Goal: Information Seeking & Learning: Learn about a topic

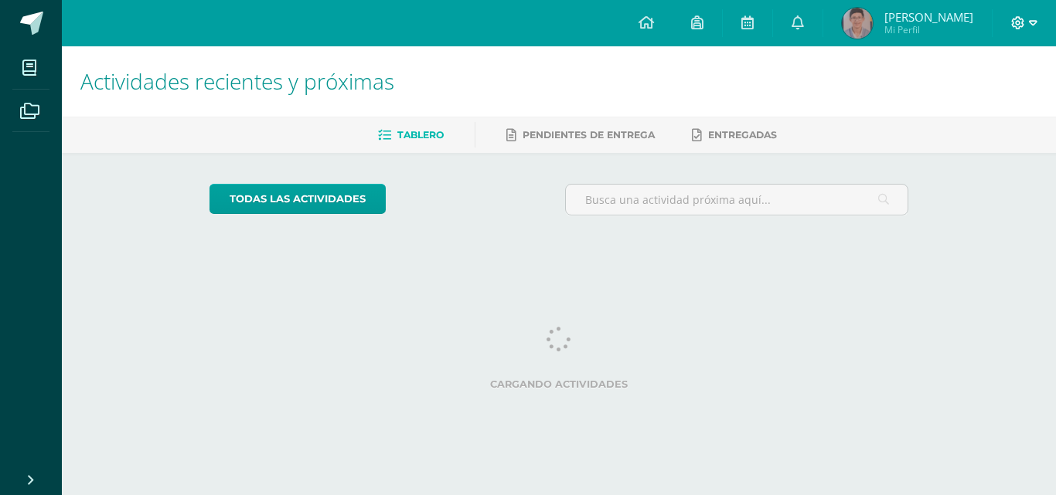
click at [1027, 22] on span at bounding box center [1024, 23] width 26 height 17
click at [958, 100] on span "Cerrar sesión" at bounding box center [985, 105] width 70 height 15
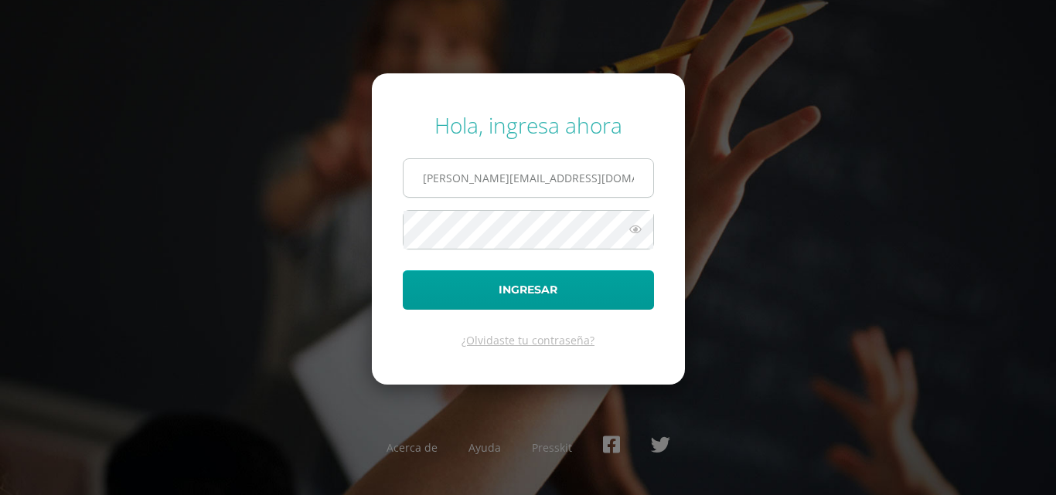
click at [592, 176] on input "[PERSON_NAME][EMAIL_ADDRESS][DOMAIN_NAME]" at bounding box center [528, 178] width 250 height 38
click at [525, 179] on input "e.chavarria.5bdb@gmail.com" at bounding box center [528, 178] width 250 height 38
type input "s.chavarria.1cdb@gmail.com"
click at [464, 267] on form "Hola, ingresa ahora s.chavarria.1cdb@gmail.com Ingresar ¿Olvidaste tu contraseñ…" at bounding box center [528, 228] width 313 height 311
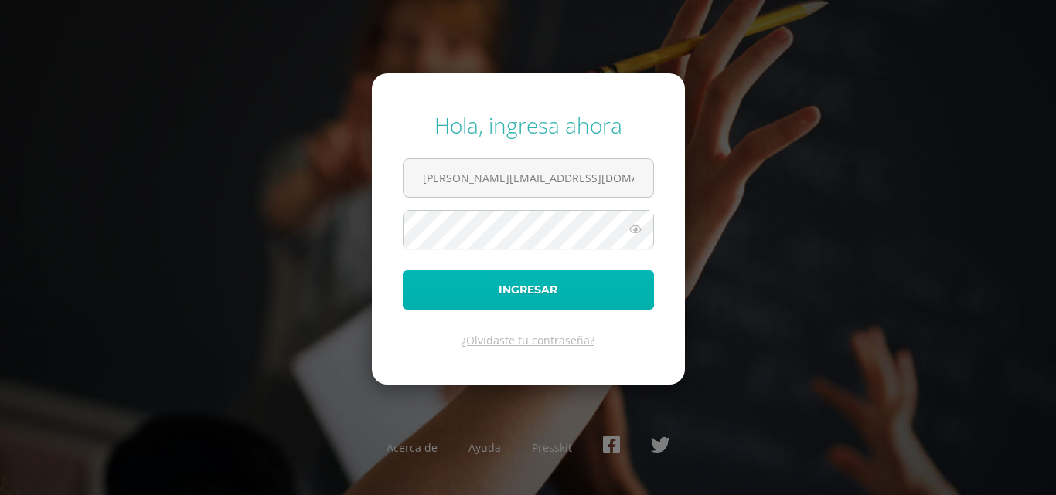
click at [470, 272] on button "Ingresar" at bounding box center [528, 289] width 251 height 39
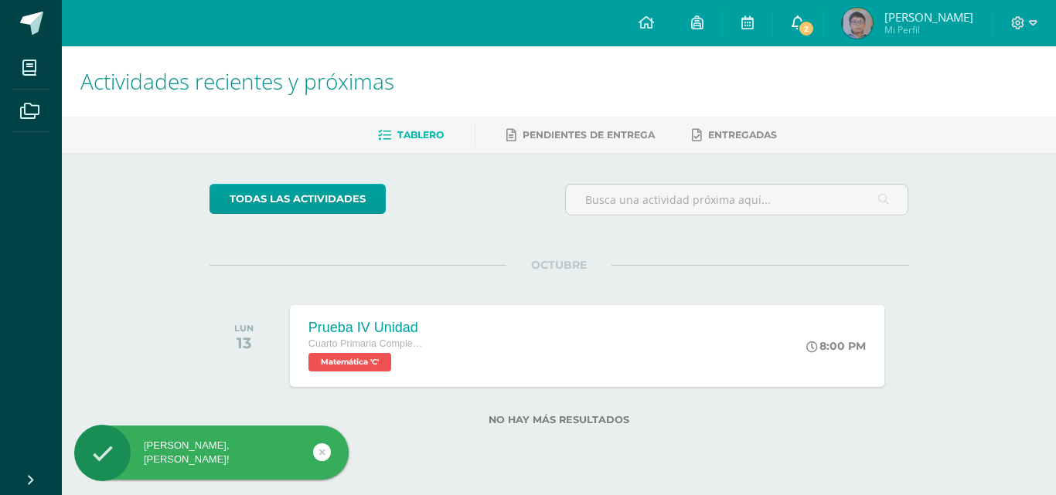
click at [803, 23] on span "2" at bounding box center [806, 28] width 17 height 17
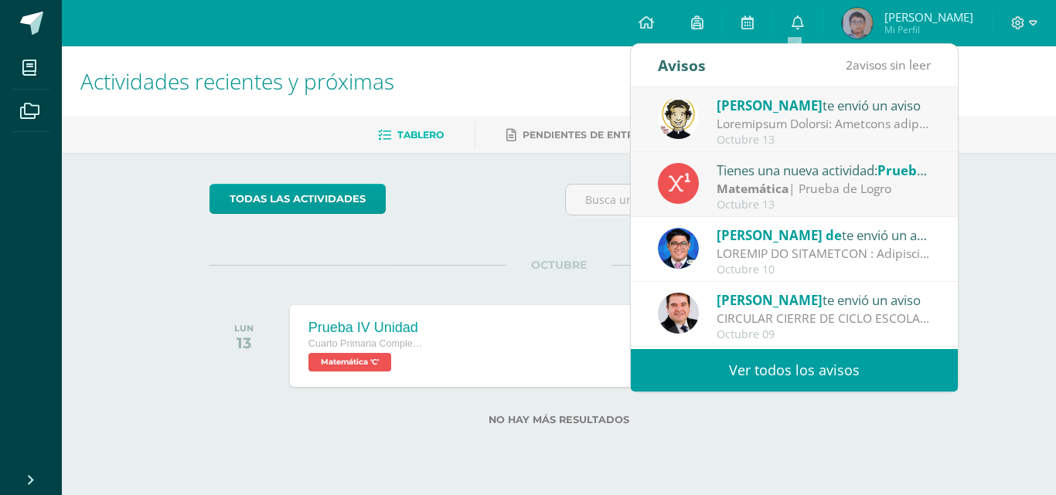
click at [791, 116] on div at bounding box center [823, 124] width 215 height 18
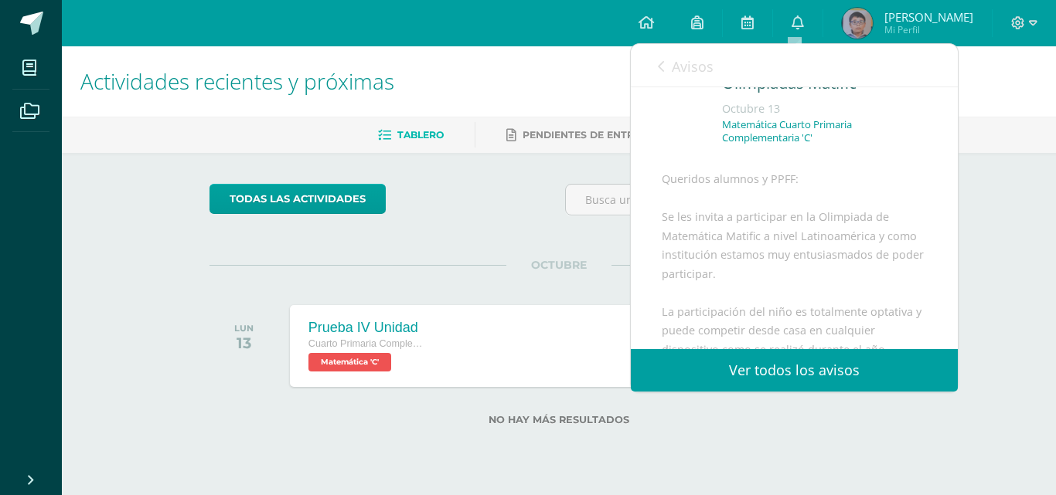
scroll to position [155, 0]
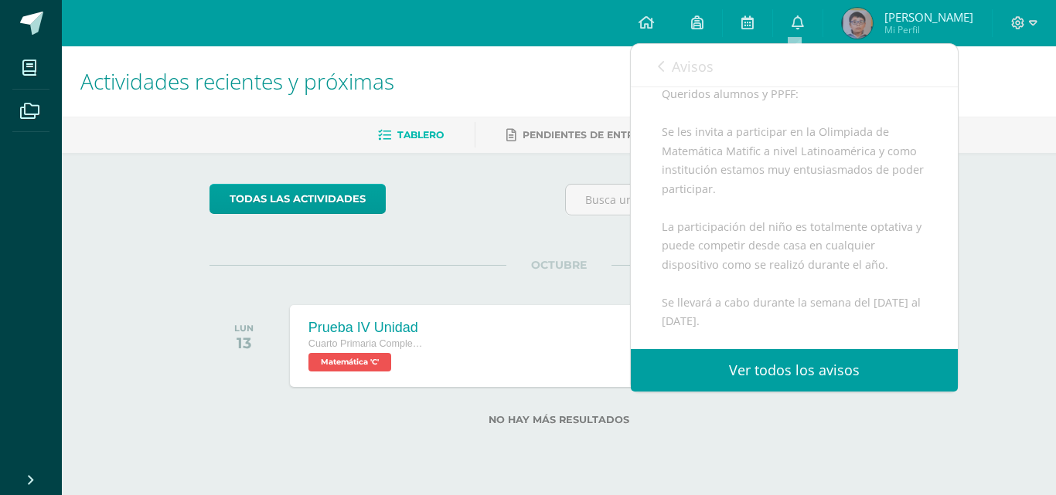
click at [776, 362] on link "Ver todos los avisos" at bounding box center [794, 370] width 327 height 43
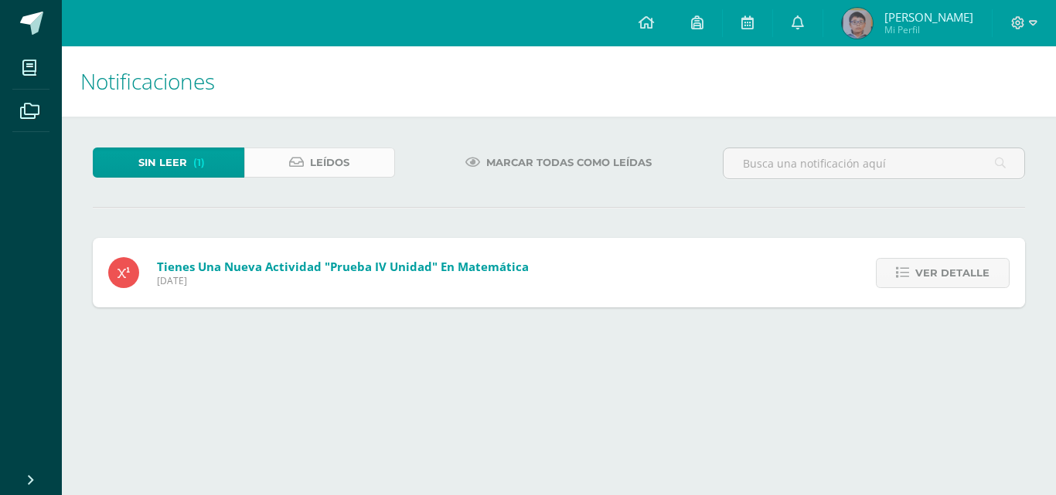
click at [338, 163] on span "Leídos" at bounding box center [329, 162] width 39 height 29
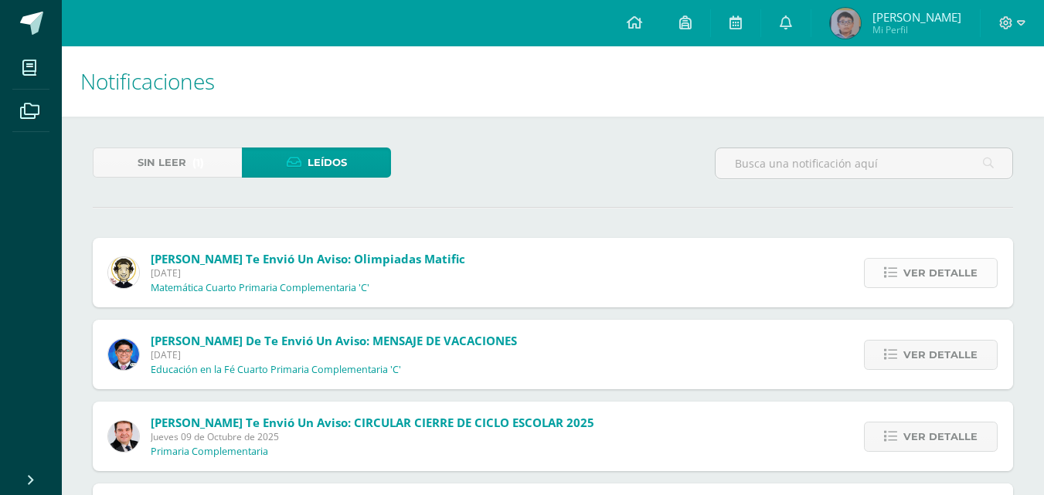
click at [885, 274] on link "Ver detalle" at bounding box center [931, 273] width 134 height 30
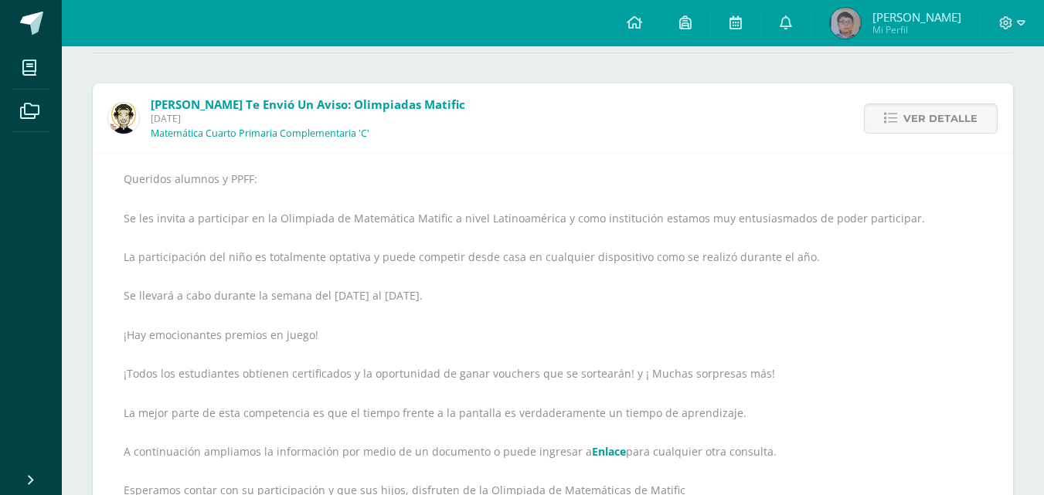
scroll to position [232, 0]
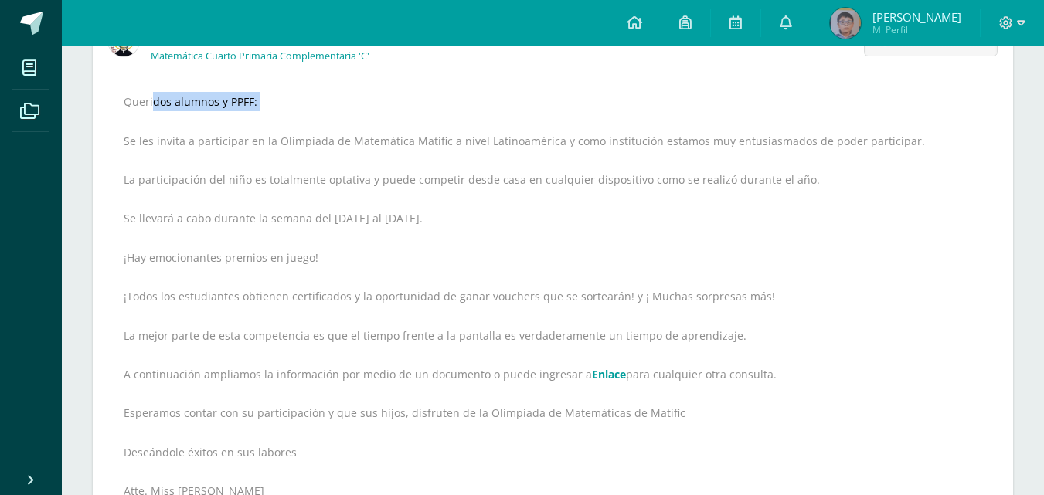
drag, startPoint x: 114, startPoint y: 101, endPoint x: 276, endPoint y: 115, distance: 162.9
click at [276, 115] on div "Queridos alumnos y PPFF: Se les invita a participar en la Olimpiada de Matemáti…" at bounding box center [553, 340] width 920 height 529
click at [270, 129] on div "Queridos alumnos y PPFF: Se les invita a participar en la Olimpiada de Matemáti…" at bounding box center [553, 341] width 859 height 498
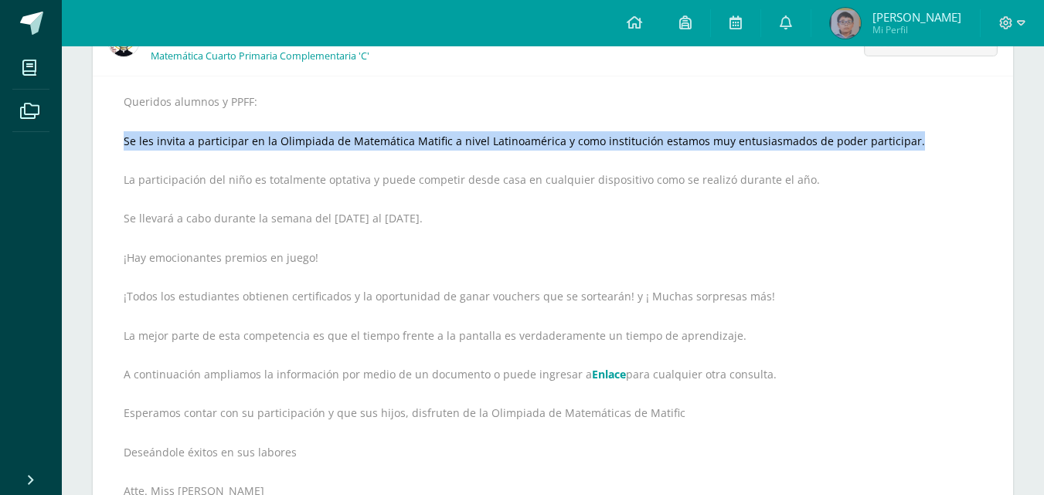
drag, startPoint x: 125, startPoint y: 145, endPoint x: 905, endPoint y: 145, distance: 779.8
click at [905, 145] on div "Queridos alumnos y PPFF: Se les invita a participar en la Olimpiada de Matemáti…" at bounding box center [553, 341] width 859 height 498
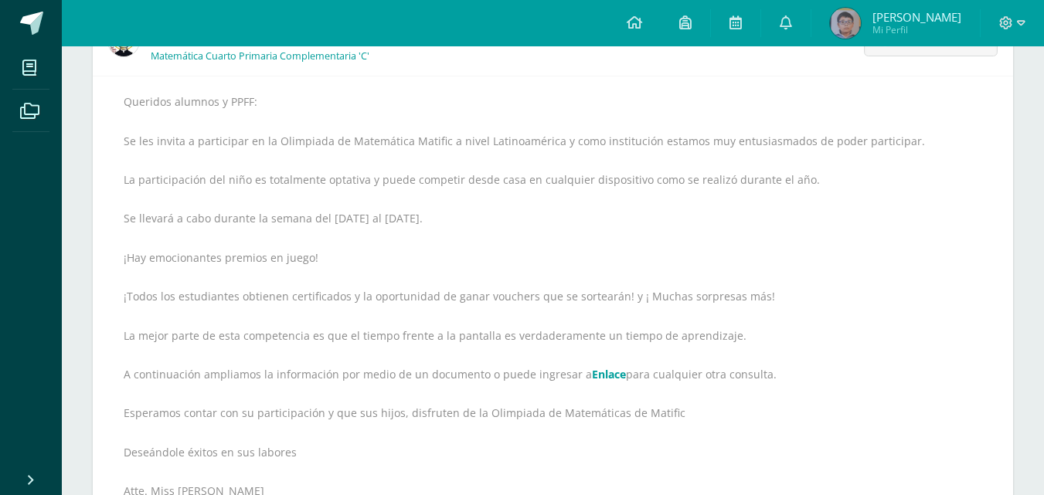
click at [383, 157] on div "Queridos alumnos y PPFF: Se les invita a participar en la Olimpiada de Matemáti…" at bounding box center [553, 341] width 859 height 498
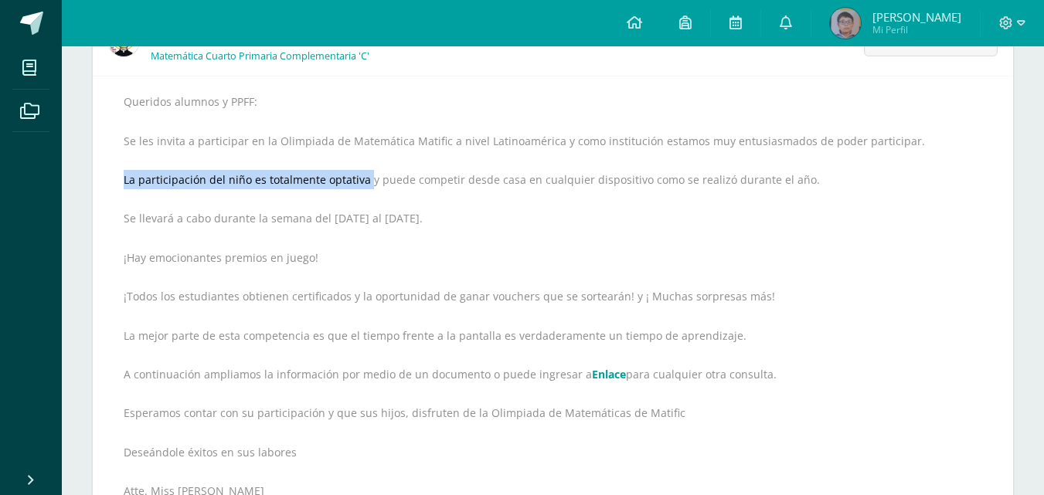
drag, startPoint x: 126, startPoint y: 177, endPoint x: 367, endPoint y: 187, distance: 241.3
click at [367, 187] on div "Queridos alumnos y PPFF: Se les invita a participar en la Olimpiada de Matemáti…" at bounding box center [553, 341] width 859 height 498
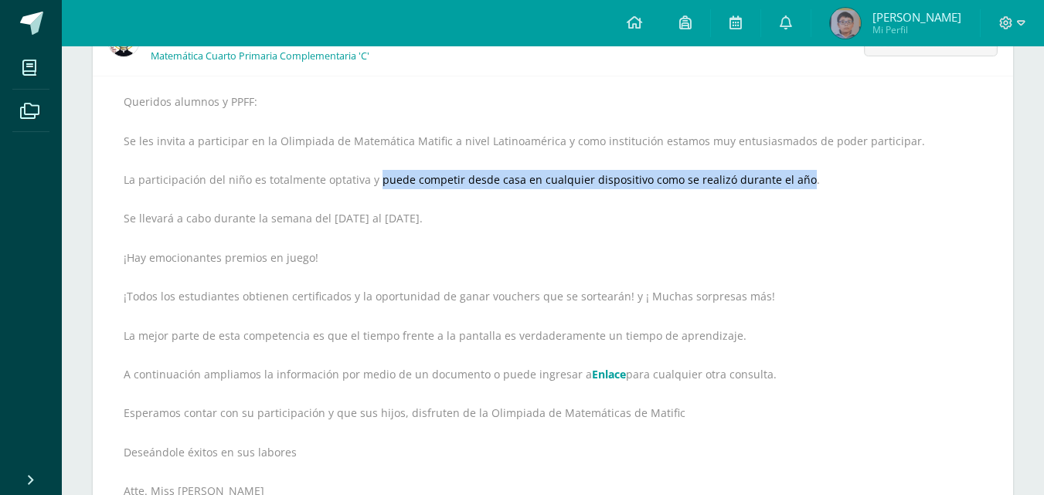
drag, startPoint x: 374, startPoint y: 188, endPoint x: 793, endPoint y: 185, distance: 418.9
click at [793, 185] on div "Queridos alumnos y PPFF: Se les invita a participar en la Olimpiada de Matemáti…" at bounding box center [553, 341] width 859 height 498
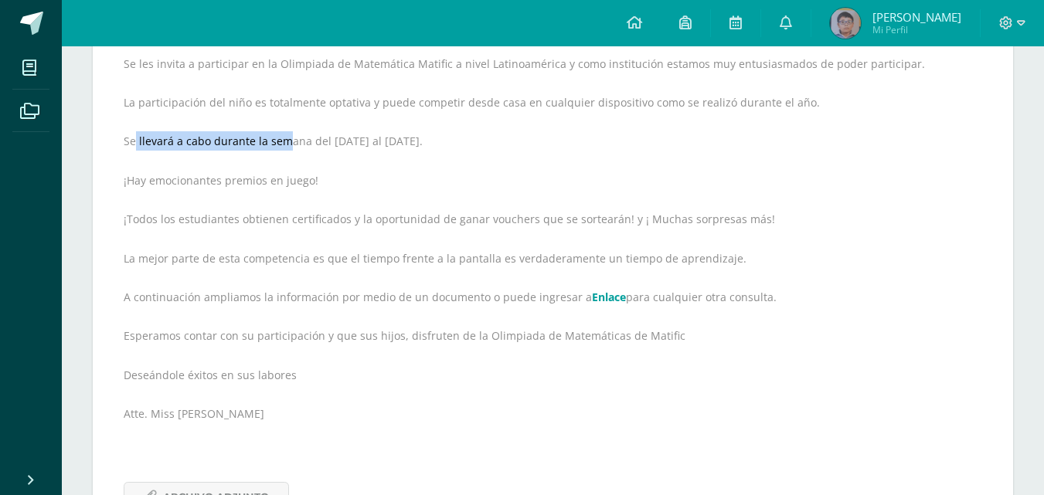
drag, startPoint x: 131, startPoint y: 143, endPoint x: 282, endPoint y: 150, distance: 151.6
click at [274, 150] on div "Queridos alumnos y PPFF: Se les invita a participar en la Olimpiada de Matemáti…" at bounding box center [553, 264] width 859 height 498
drag, startPoint x: 328, startPoint y: 141, endPoint x: 337, endPoint y: 140, distance: 9.3
click at [337, 140] on div "Queridos alumnos y PPFF: Se les invita a participar en la Olimpiada de Matemáti…" at bounding box center [553, 264] width 859 height 498
drag, startPoint x: 356, startPoint y: 139, endPoint x: 665, endPoint y: 303, distance: 349.9
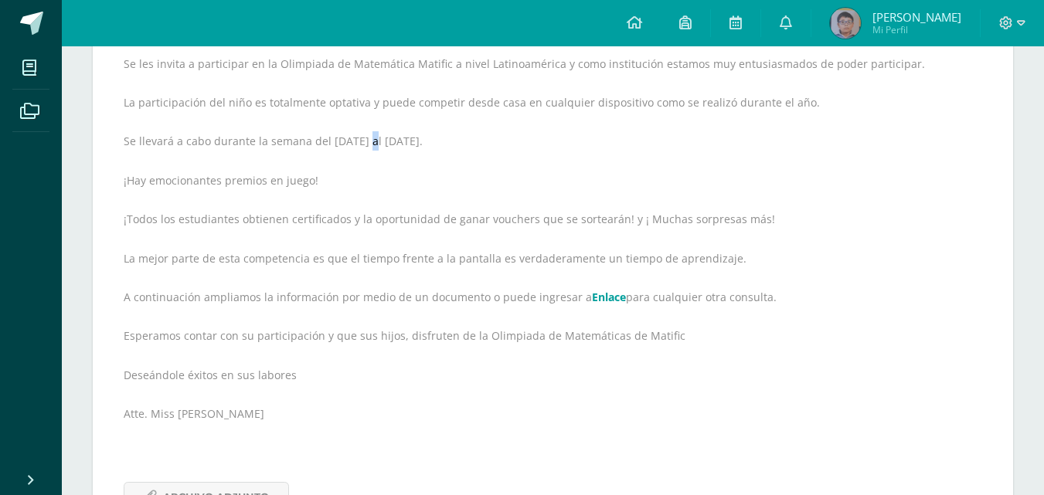
click at [363, 138] on div "Queridos alumnos y PPFF: Se les invita a participar en la Olimpiada de Matemáti…" at bounding box center [553, 264] width 859 height 498
click at [244, 199] on div "Queridos alumnos y PPFF: Se les invita a participar en la Olimpiada de Matemáti…" at bounding box center [553, 264] width 859 height 498
drag, startPoint x: 124, startPoint y: 183, endPoint x: 370, endPoint y: 193, distance: 246.0
click at [342, 183] on div "Queridos alumnos y PPFF: Se les invita a participar en la Olimpiada de Matemáti…" at bounding box center [553, 264] width 859 height 498
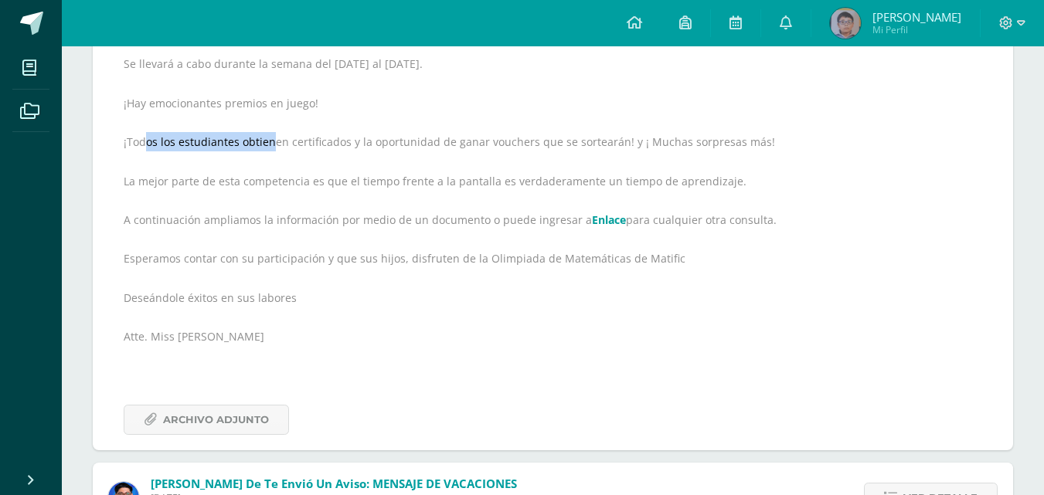
drag, startPoint x: 140, startPoint y: 146, endPoint x: 263, endPoint y: 146, distance: 122.9
click at [263, 146] on div "Queridos alumnos y PPFF: Se les invita a participar en la Olimpiada de Matemáti…" at bounding box center [553, 186] width 859 height 498
click at [263, 148] on div "Queridos alumnos y PPFF: Se les invita a participar en la Olimpiada de Matemáti…" at bounding box center [553, 186] width 859 height 498
drag, startPoint x: 478, startPoint y: 141, endPoint x: 561, endPoint y: 146, distance: 82.8
click at [561, 146] on div "Queridos alumnos y PPFF: Se les invita a participar en la Olimpiada de Matemáti…" at bounding box center [553, 186] width 859 height 498
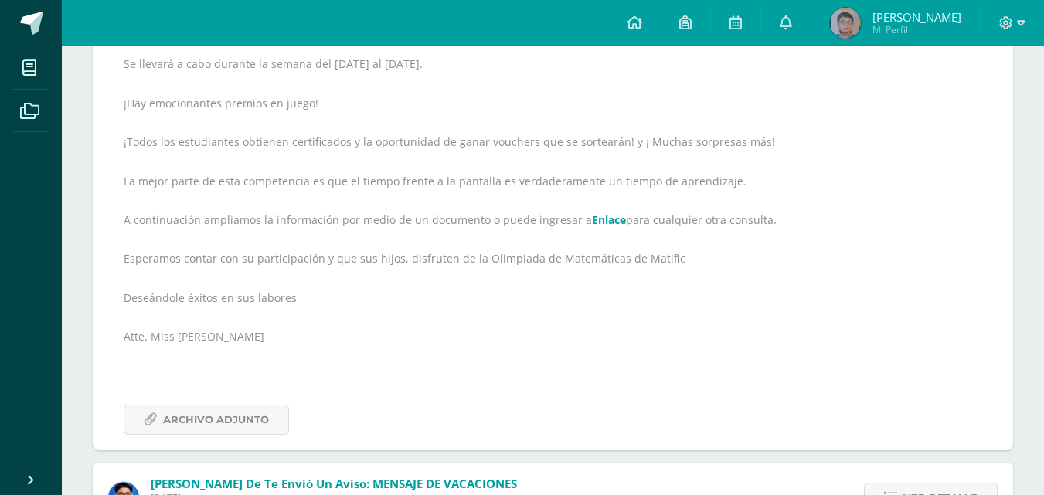
click at [608, 151] on div "Queridos alumnos y PPFF: Se les invita a participar en la Olimpiada de Matemáti…" at bounding box center [553, 186] width 859 height 498
drag, startPoint x: 132, startPoint y: 174, endPoint x: 268, endPoint y: 178, distance: 136.1
click at [260, 179] on div "Queridos alumnos y PPFF: Se les invita a participar en la Olimpiada de Matemáti…" at bounding box center [553, 186] width 859 height 498
click at [349, 179] on div "Queridos alumnos y PPFF: Se les invita a participar en la Olimpiada de Matemáti…" at bounding box center [553, 186] width 859 height 498
drag, startPoint x: 357, startPoint y: 179, endPoint x: 512, endPoint y: 179, distance: 155.3
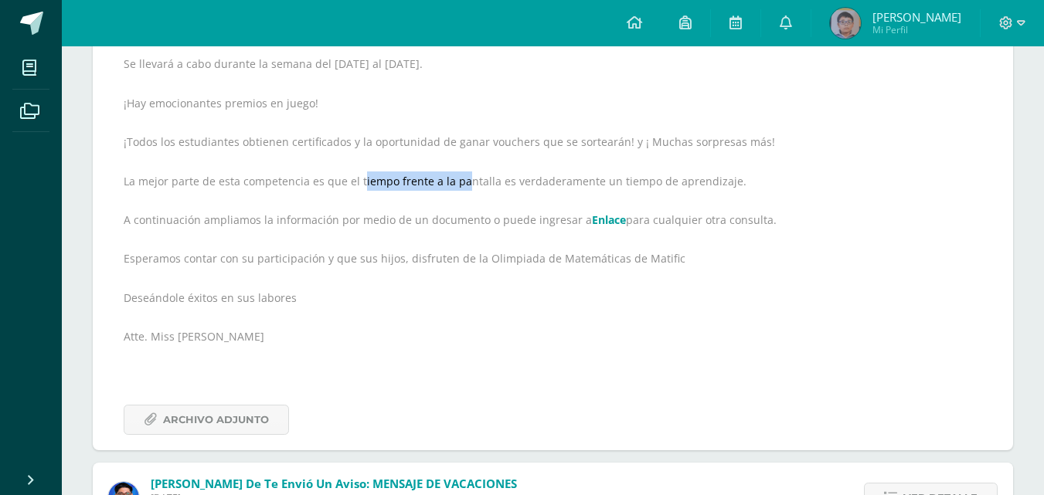
click at [452, 179] on div "Queridos alumnos y PPFF: Se les invita a participar en la Olimpiada de Matemáti…" at bounding box center [553, 186] width 859 height 498
click at [515, 178] on div "Queridos alumnos y PPFF: Se les invita a participar en la Olimpiada de Matemáti…" at bounding box center [553, 186] width 859 height 498
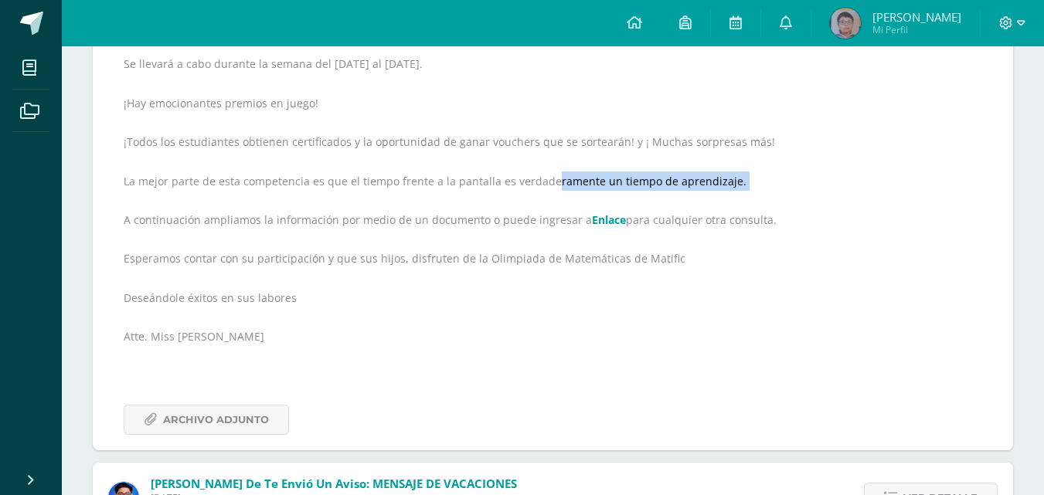
drag, startPoint x: 540, startPoint y: 179, endPoint x: 893, endPoint y: 189, distance: 352.6
click at [901, 190] on div "Queridos alumnos y PPFF: Se les invita a participar en la Olimpiada de Matemáti…" at bounding box center [553, 186] width 859 height 498
click at [852, 189] on div "Queridos alumnos y PPFF: Se les invita a participar en la Olimpiada de Matemáti…" at bounding box center [553, 186] width 859 height 498
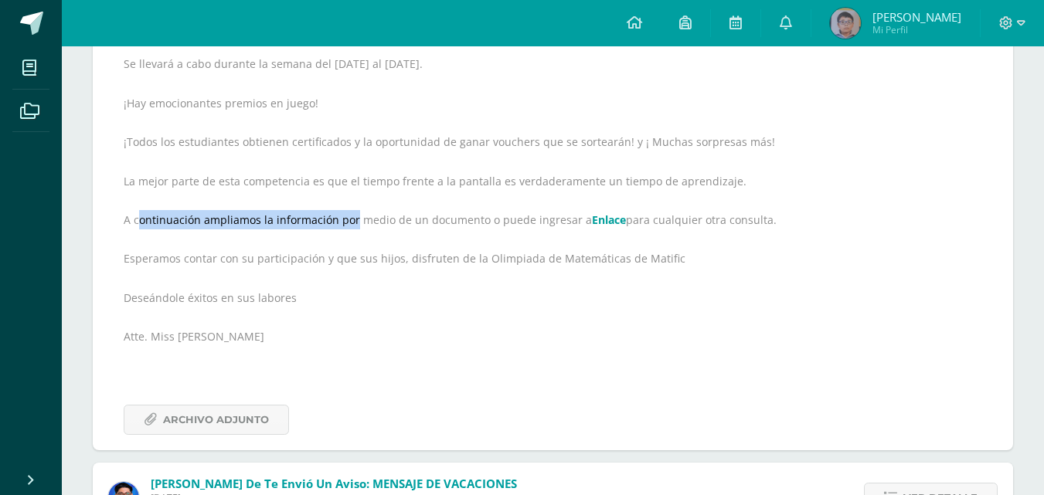
drag, startPoint x: 135, startPoint y: 218, endPoint x: 355, endPoint y: 215, distance: 219.5
click at [349, 215] on div "Queridos alumnos y PPFF: Se les invita a participar en la Olimpiada de Matemáti…" at bounding box center [553, 186] width 859 height 498
drag, startPoint x: 385, startPoint y: 215, endPoint x: 432, endPoint y: 215, distance: 47.1
click at [387, 215] on div "Queridos alumnos y PPFF: Se les invita a participar en la Olimpiada de Matemáti…" at bounding box center [553, 186] width 859 height 498
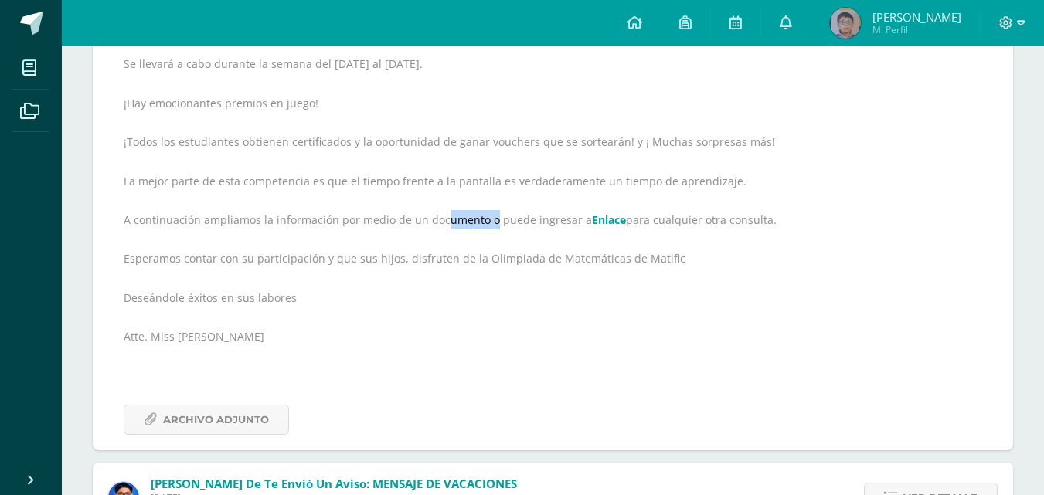
drag, startPoint x: 437, startPoint y: 215, endPoint x: 512, endPoint y: 216, distance: 75.8
click at [487, 213] on div "Queridos alumnos y PPFF: Se les invita a participar en la Olimpiada de Matemáti…" at bounding box center [553, 186] width 859 height 498
drag, startPoint x: 528, startPoint y: 219, endPoint x: 549, endPoint y: 219, distance: 20.9
click at [549, 219] on div "Queridos alumnos y PPFF: Se les invita a participar en la Olimpiada de Matemáti…" at bounding box center [553, 186] width 859 height 498
click at [674, 225] on div "Queridos alumnos y PPFF: Se les invita a participar en la Olimpiada de Matemáti…" at bounding box center [553, 186] width 859 height 498
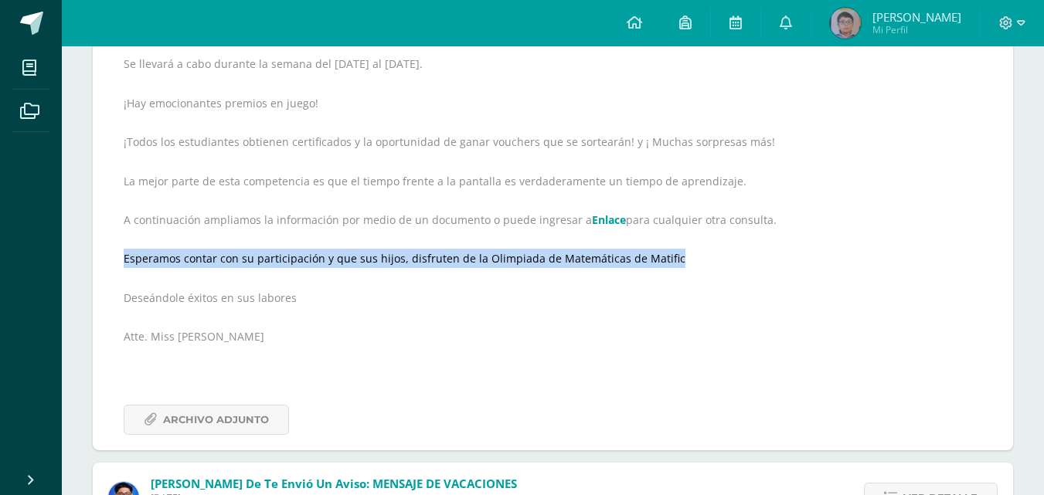
drag, startPoint x: 124, startPoint y: 263, endPoint x: 672, endPoint y: 255, distance: 548.0
click at [672, 255] on div "Queridos alumnos y PPFF: Se les invita a participar en la Olimpiada de Matemáti…" at bounding box center [553, 186] width 859 height 498
click at [181, 423] on span "Archivo Adjunto" at bounding box center [216, 420] width 106 height 29
click at [594, 222] on link "Enlace" at bounding box center [609, 220] width 34 height 15
click at [634, 15] on icon at bounding box center [634, 22] width 15 height 14
